Goal: Communication & Community: Ask a question

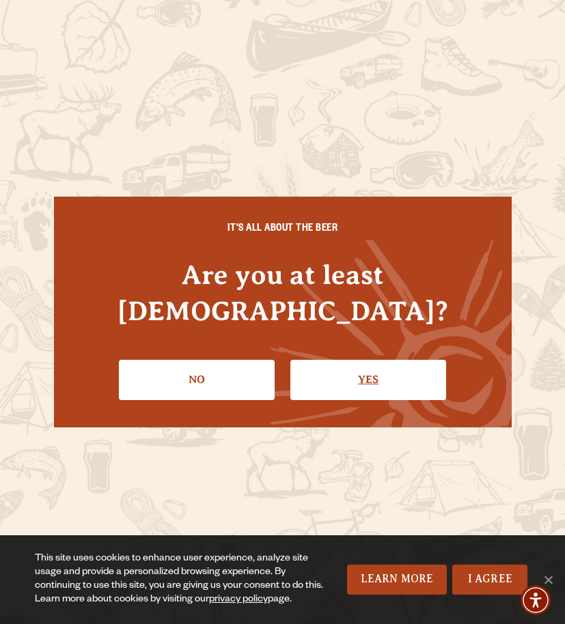
click at [337, 361] on link "Yes" at bounding box center [368, 380] width 156 height 40
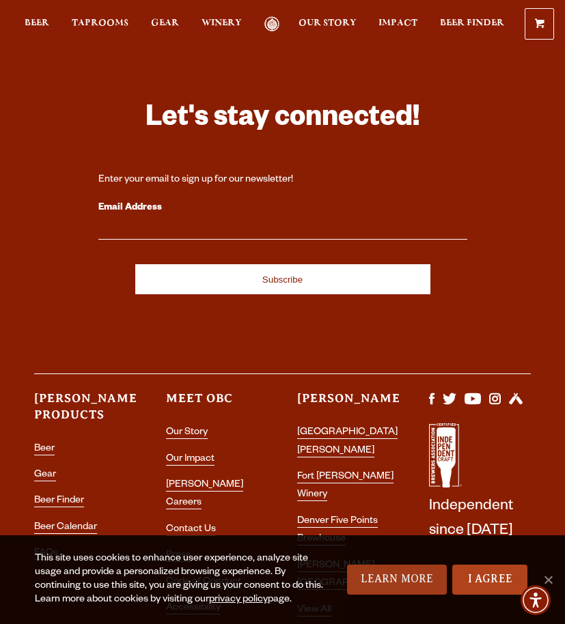
scroll to position [3813, 0]
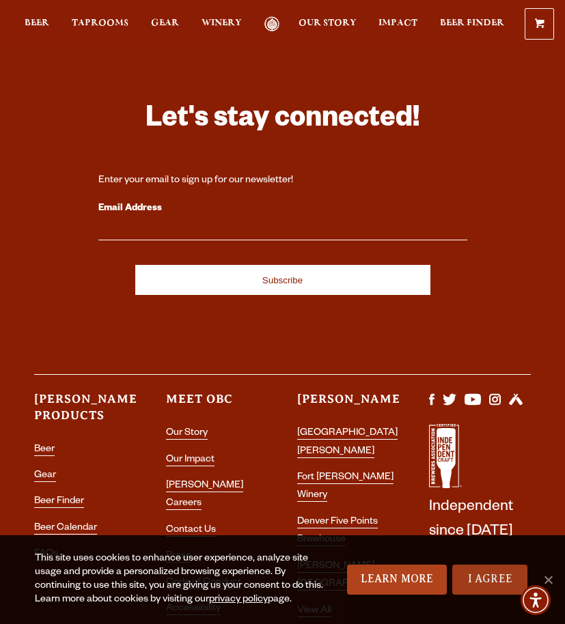
click at [461, 577] on link "I Agree" at bounding box center [489, 580] width 75 height 30
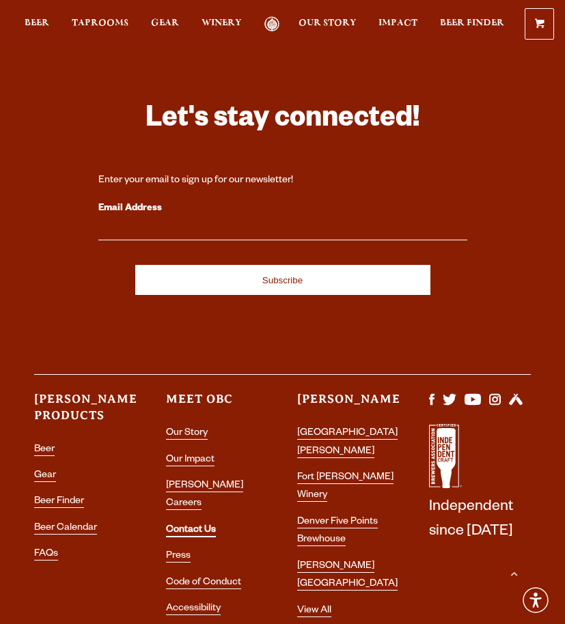
click at [199, 525] on link "Contact Us" at bounding box center [191, 531] width 50 height 12
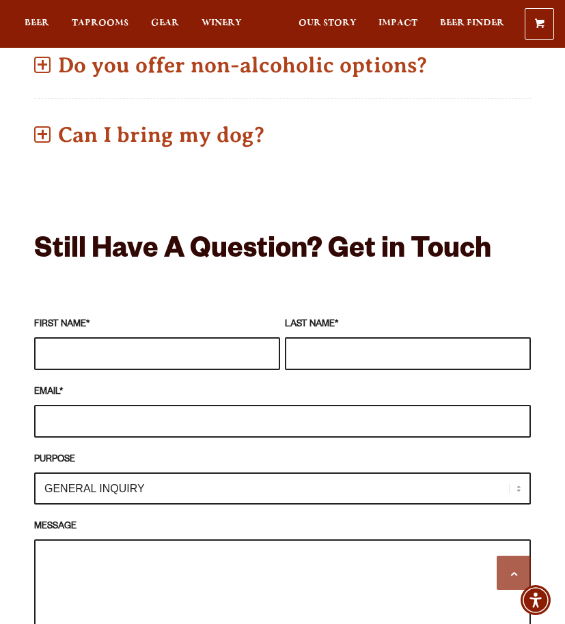
scroll to position [1443, 0]
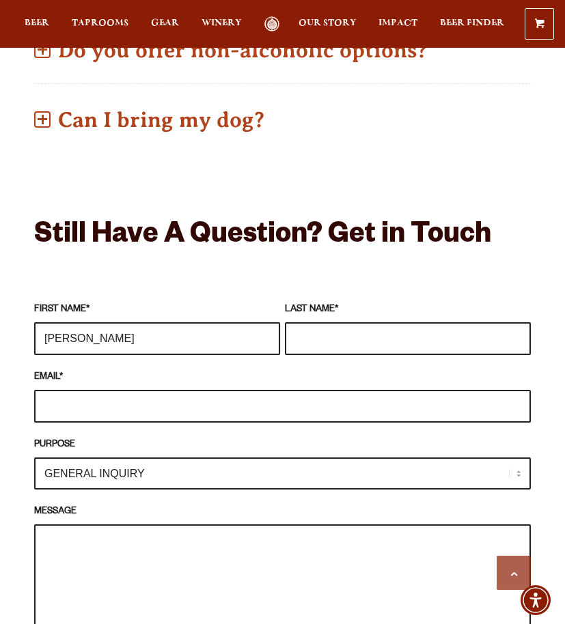
type input "[PERSON_NAME]"
type input "kellym"
type input "[EMAIL_ADDRESS][DOMAIN_NAME]"
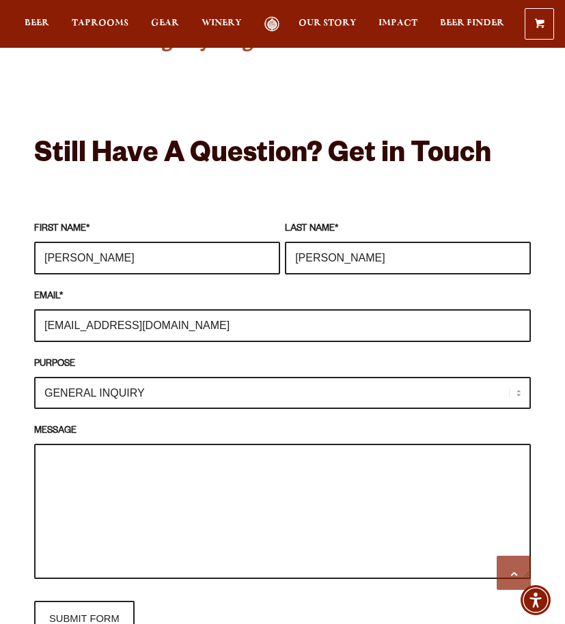
scroll to position [1542, 0]
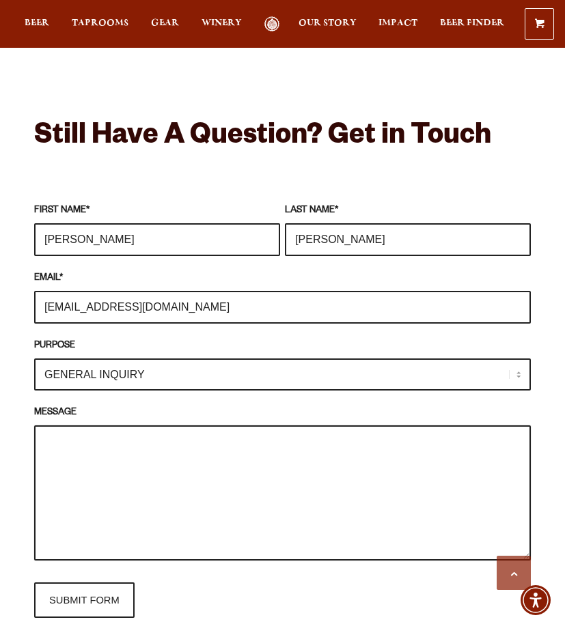
click at [204, 457] on textarea "MESSAGE" at bounding box center [282, 492] width 496 height 135
paste textarea "I’m reaching out on behalf of Marshall Thomas, a dynamic singer/songwriter with…"
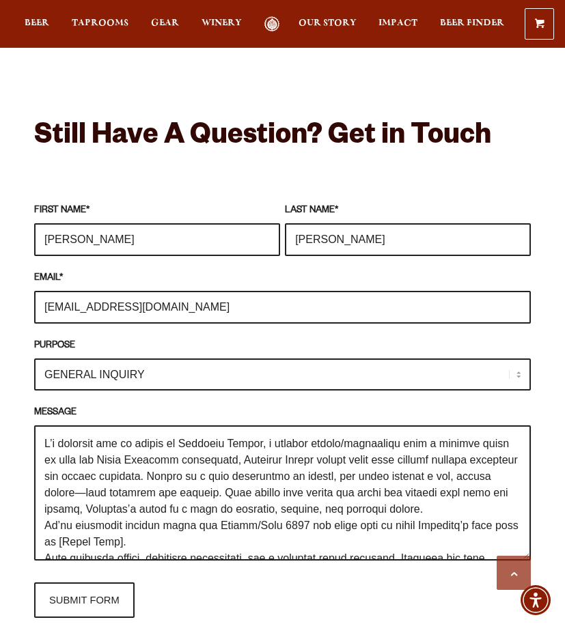
scroll to position [197, 0]
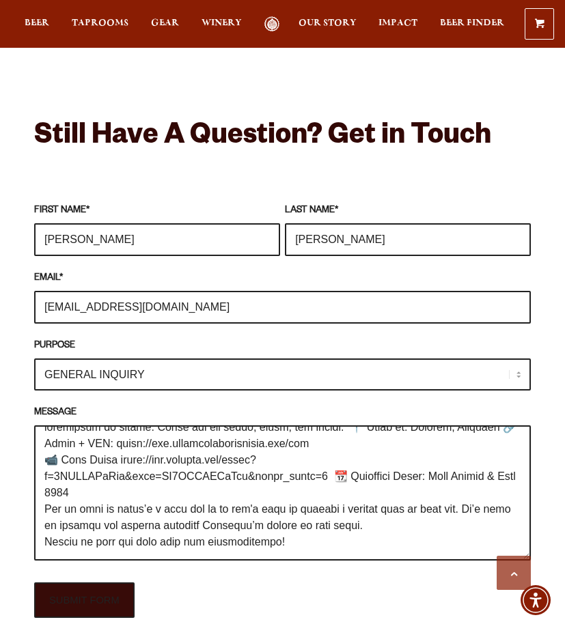
type textarea "I’m reaching out on behalf of Marshall Thomas, a dynamic singer/songwriter with…"
click at [95, 588] on input "SUBMIT FORM" at bounding box center [84, 599] width 100 height 35
type input "Sending"
